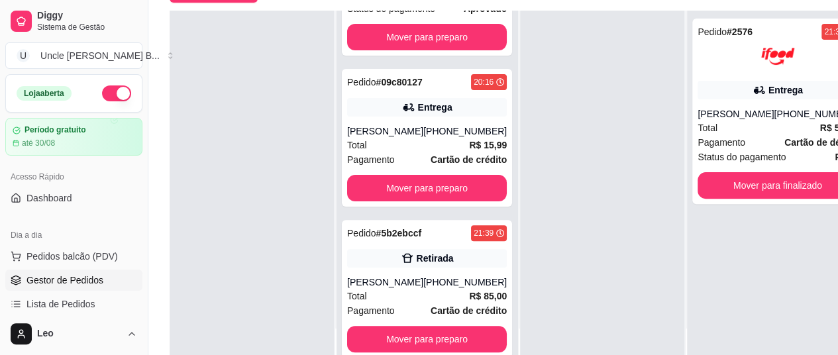
scroll to position [212, 0]
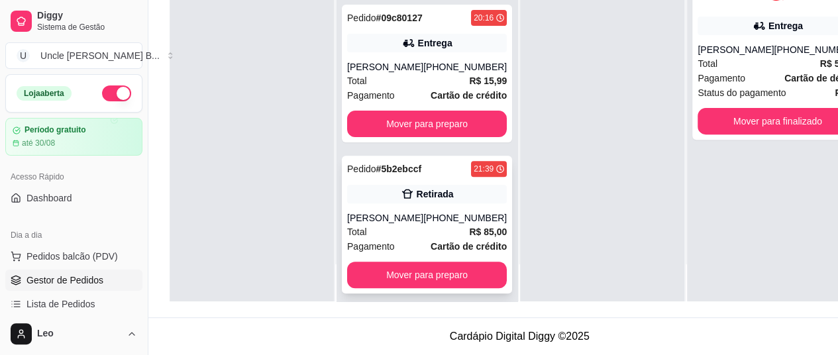
click at [378, 187] on div "Retirada" at bounding box center [427, 194] width 160 height 19
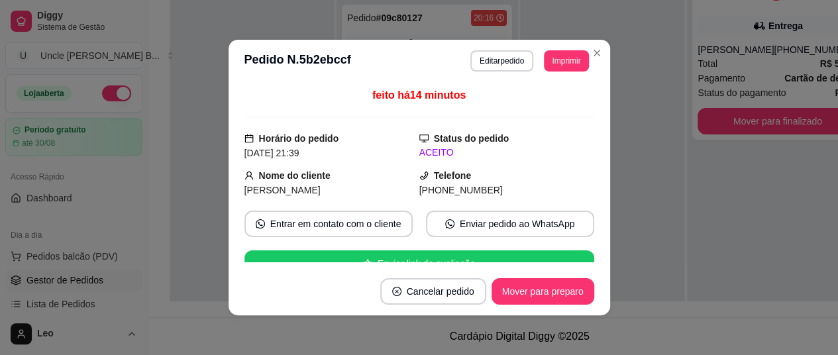
scroll to position [201, 0]
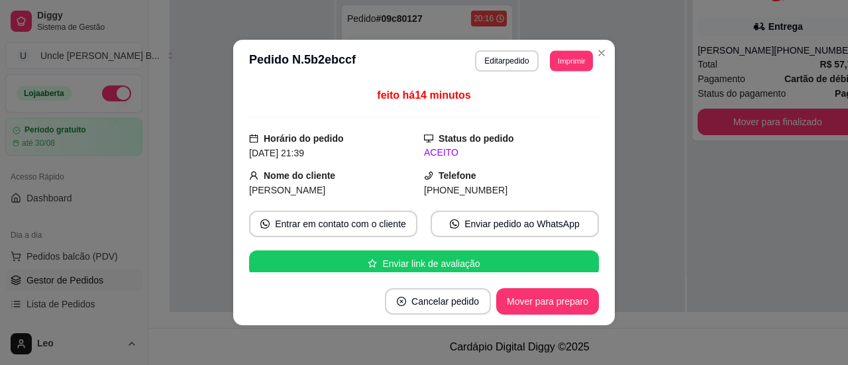
click at [570, 52] on button "Imprimir" at bounding box center [571, 60] width 43 height 21
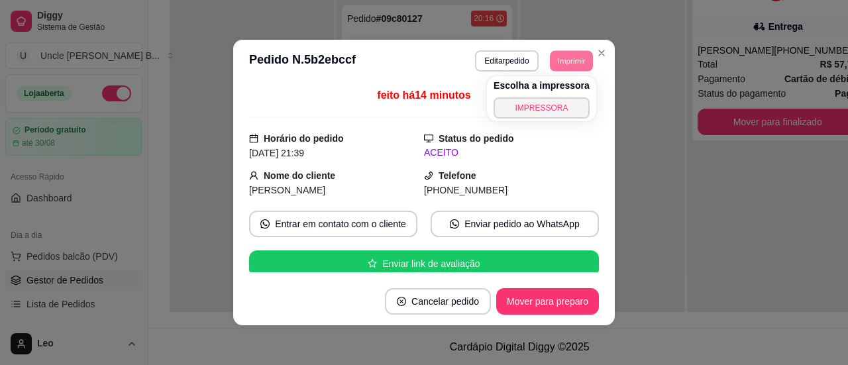
click at [545, 102] on button "IMPRESSORA" at bounding box center [542, 107] width 96 height 21
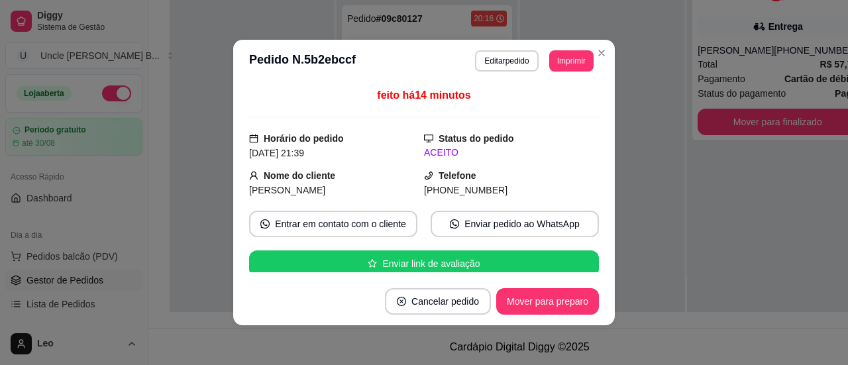
click at [573, 53] on button "Imprimir" at bounding box center [571, 60] width 44 height 21
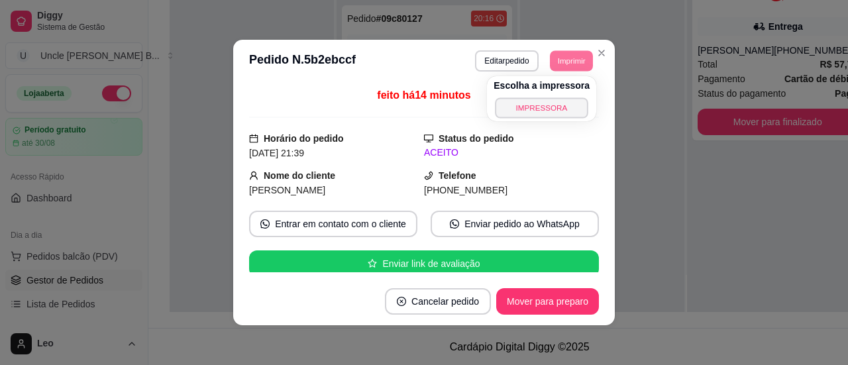
click at [552, 116] on button "IMPRESSORA" at bounding box center [541, 107] width 93 height 21
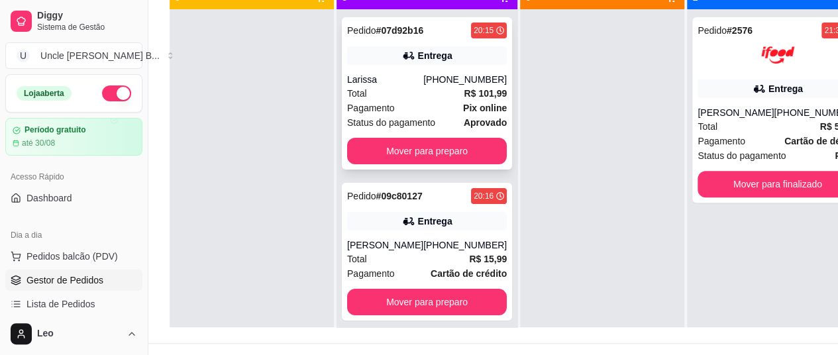
scroll to position [180, 0]
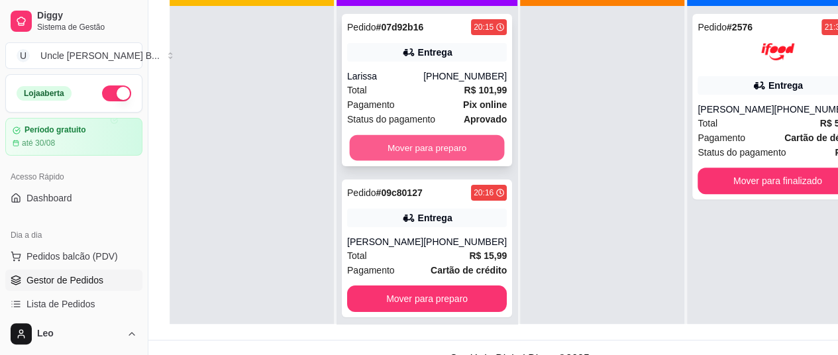
click at [396, 152] on button "Mover para preparo" at bounding box center [427, 148] width 155 height 26
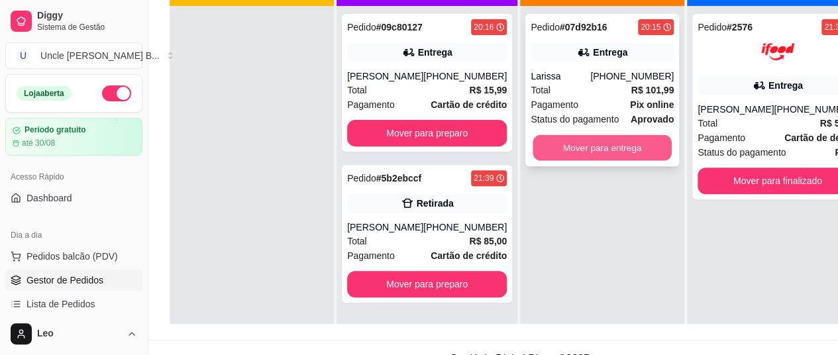
click at [604, 146] on button "Mover para entrega" at bounding box center [602, 148] width 139 height 26
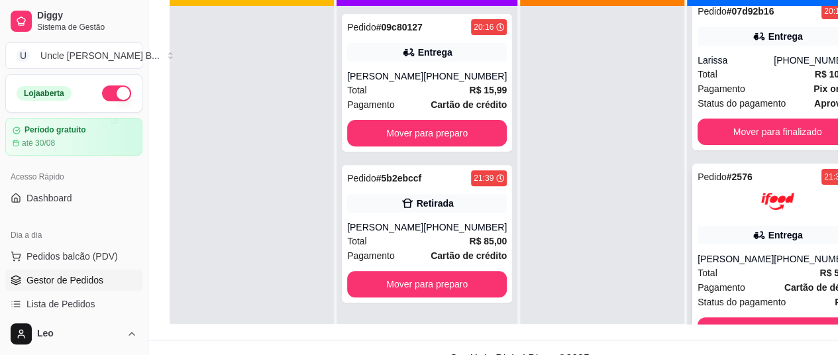
scroll to position [16, 0]
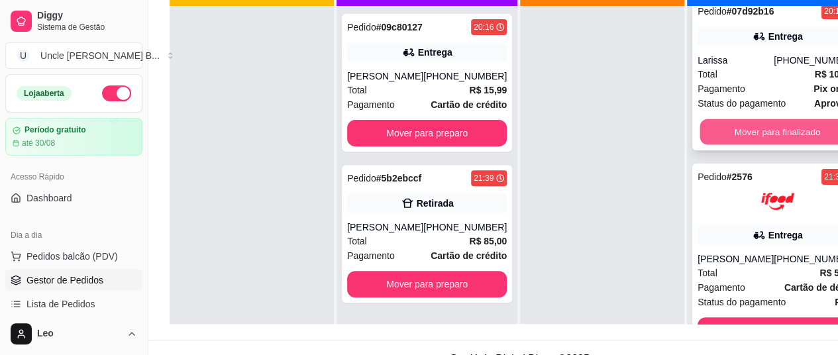
click at [743, 129] on button "Mover para finalizado" at bounding box center [777, 132] width 155 height 26
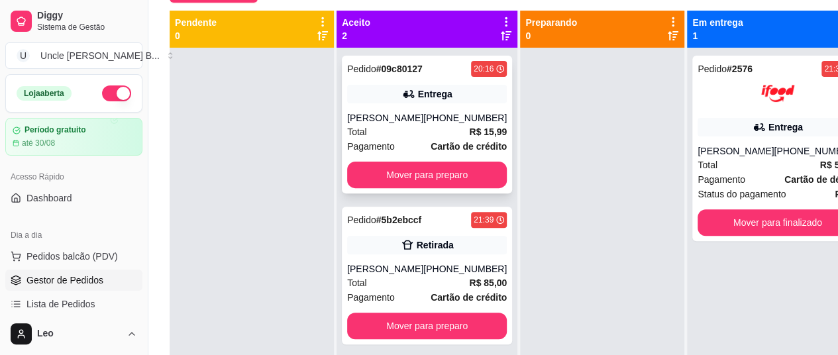
scroll to position [139, 0]
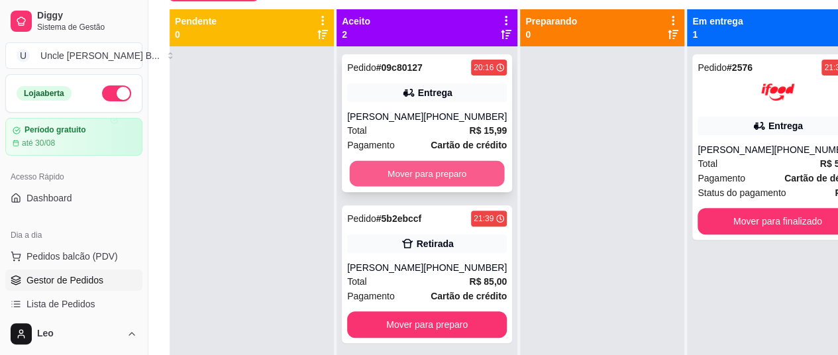
click at [390, 170] on button "Mover para preparo" at bounding box center [427, 174] width 155 height 26
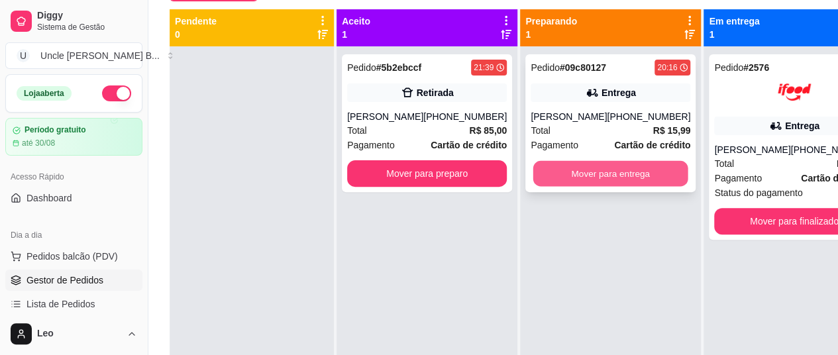
click at [586, 169] on button "Mover para entrega" at bounding box center [610, 174] width 155 height 26
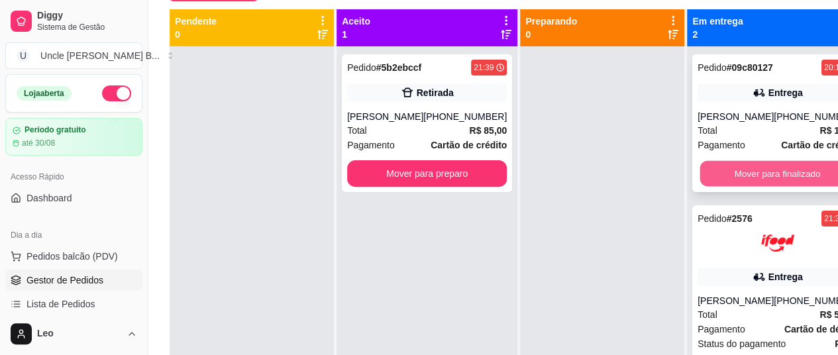
click at [743, 172] on button "Mover para finalizado" at bounding box center [777, 174] width 155 height 26
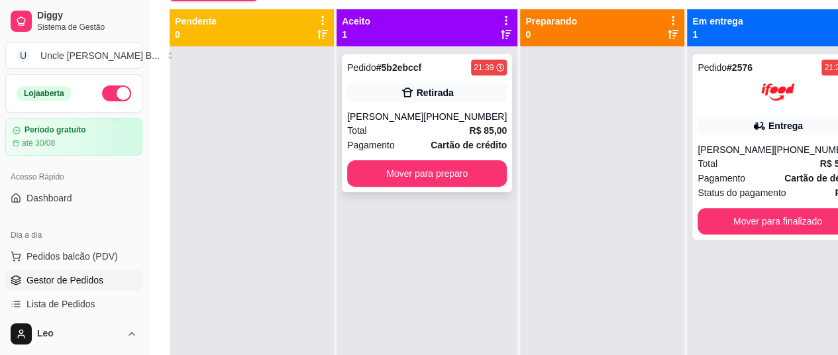
scroll to position [138, 0]
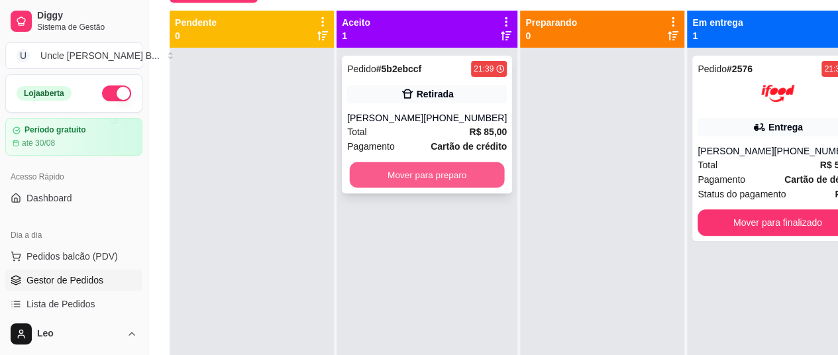
click at [417, 177] on button "Mover para preparo" at bounding box center [427, 175] width 155 height 26
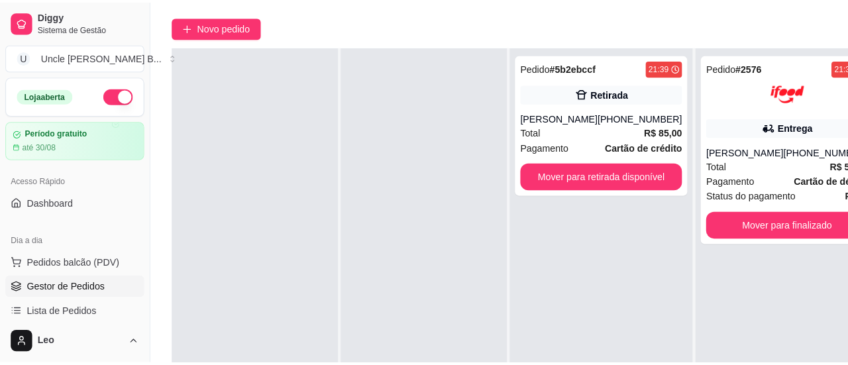
scroll to position [105, 0]
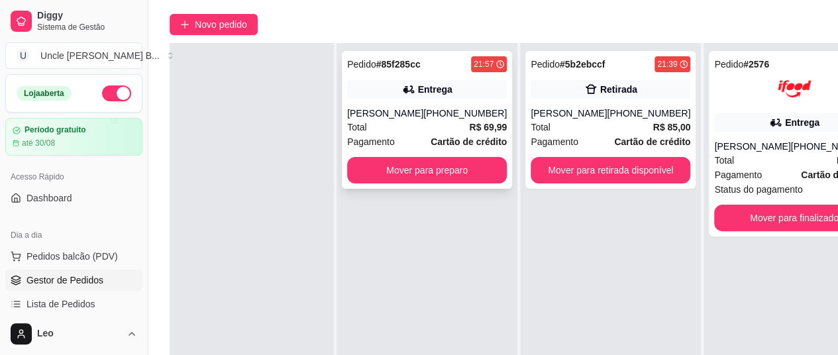
click at [396, 124] on div "Total R$ 69,99" at bounding box center [427, 127] width 160 height 15
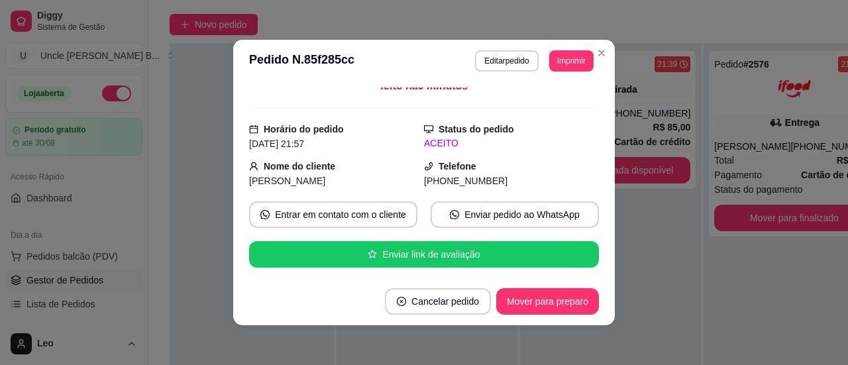
scroll to position [0, 0]
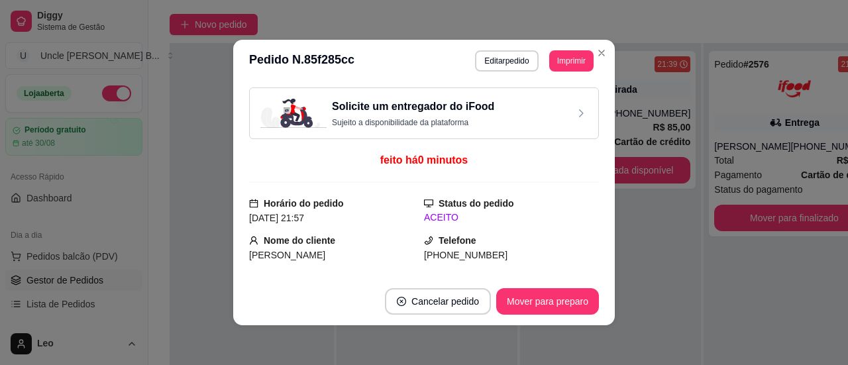
click at [417, 111] on h3 "Solicite um entregador do iFood" at bounding box center [413, 107] width 162 height 16
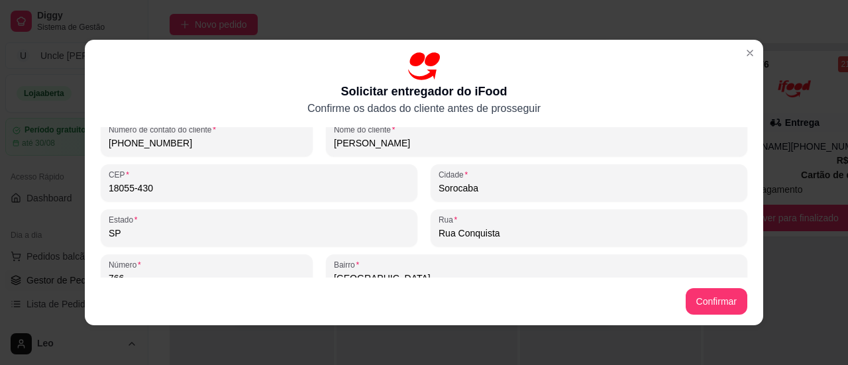
scroll to position [78, 0]
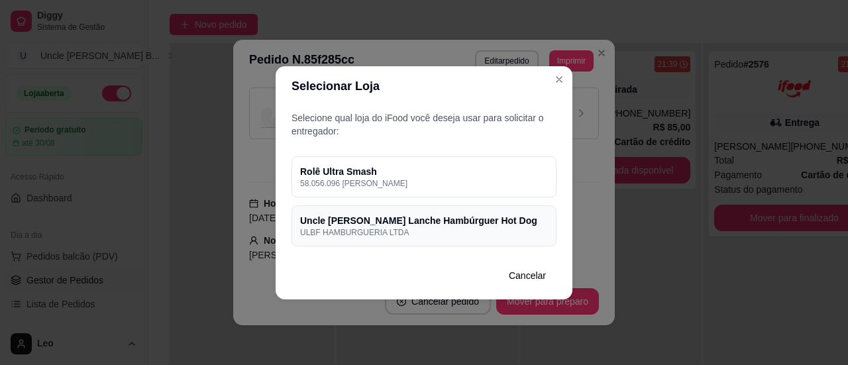
click at [412, 222] on h4 "Uncle [PERSON_NAME] Lanche Hambúrguer Hot Dog" at bounding box center [424, 220] width 248 height 13
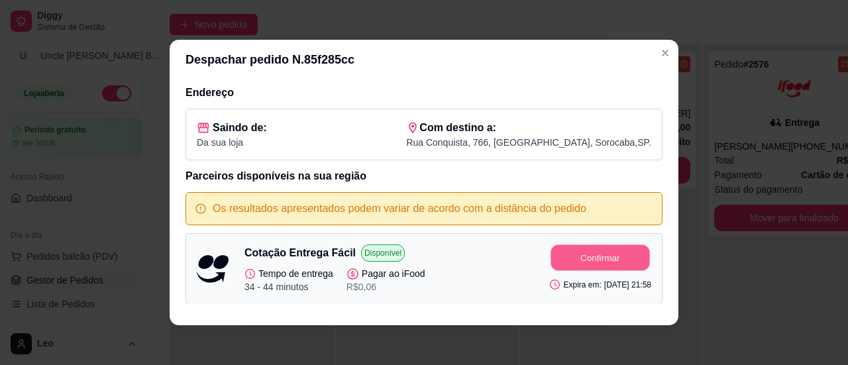
click at [567, 264] on button "Confirmar" at bounding box center [600, 258] width 99 height 26
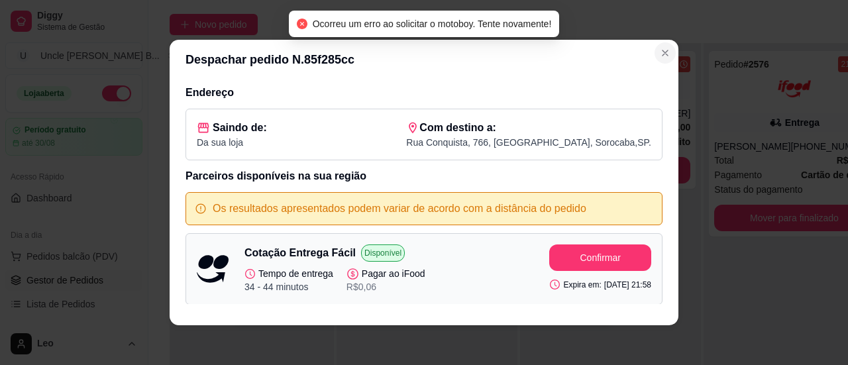
click at [660, 54] on icon "Close" at bounding box center [665, 53] width 11 height 11
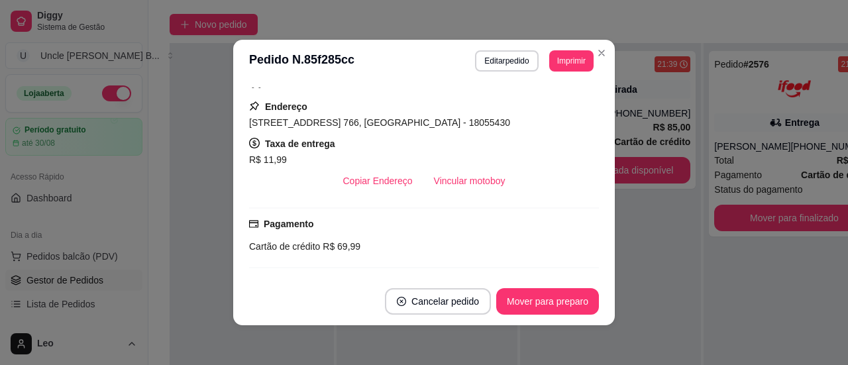
scroll to position [288, 0]
click at [378, 177] on button "Copiar Endereço" at bounding box center [378, 181] width 88 height 26
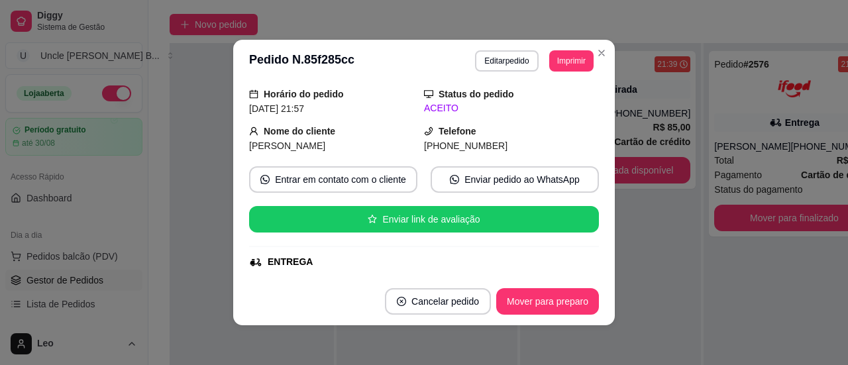
scroll to position [48, 0]
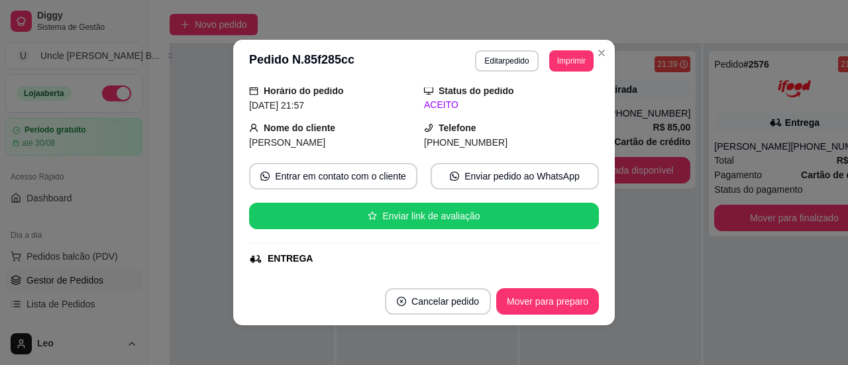
click at [467, 143] on span "[PHONE_NUMBER]" at bounding box center [465, 142] width 83 height 11
copy div "[PHONE_NUMBER] Entrar em contato com o cliente Enviar pedido ao WhatsApp Enviar…"
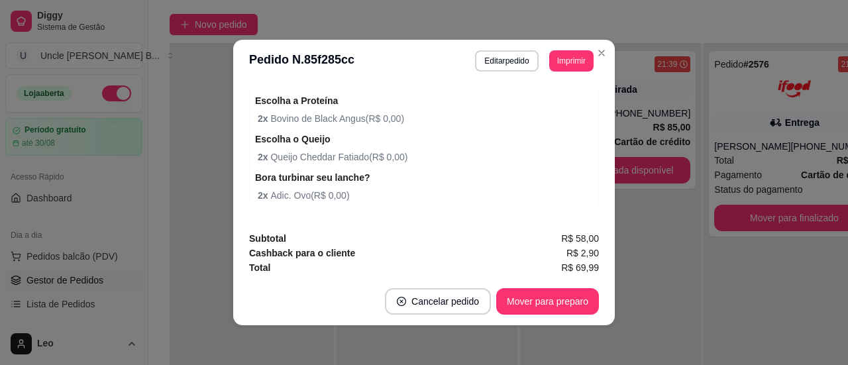
scroll to position [3, 0]
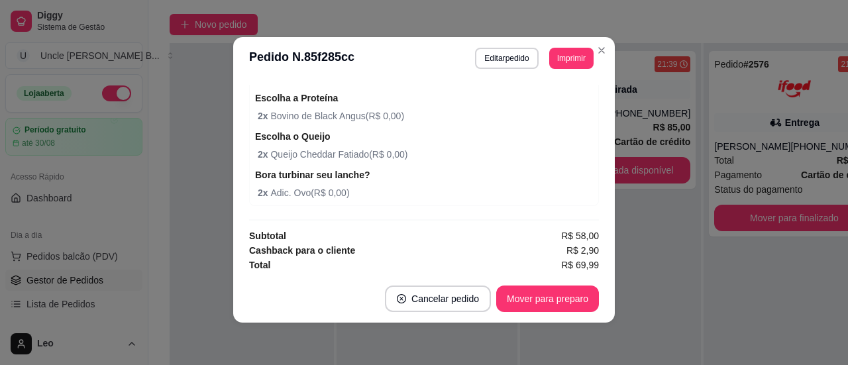
click at [563, 262] on span "R$ 69,99" at bounding box center [580, 265] width 38 height 15
drag, startPoint x: 563, startPoint y: 262, endPoint x: 578, endPoint y: 266, distance: 15.1
click at [578, 266] on span "R$ 69,99" at bounding box center [580, 265] width 38 height 15
copy span "69,99"
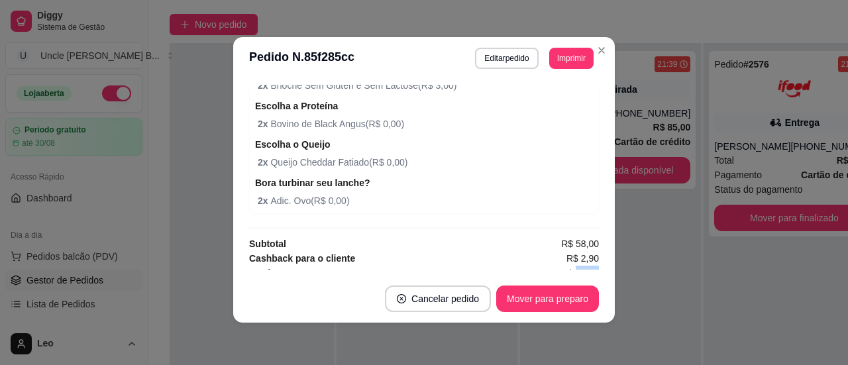
scroll to position [495, 0]
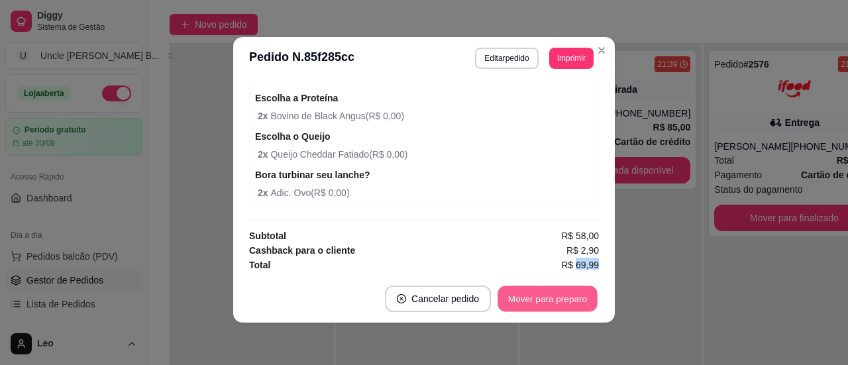
click at [524, 299] on button "Mover para preparo" at bounding box center [546, 299] width 99 height 26
